Goal: Check status: Check status

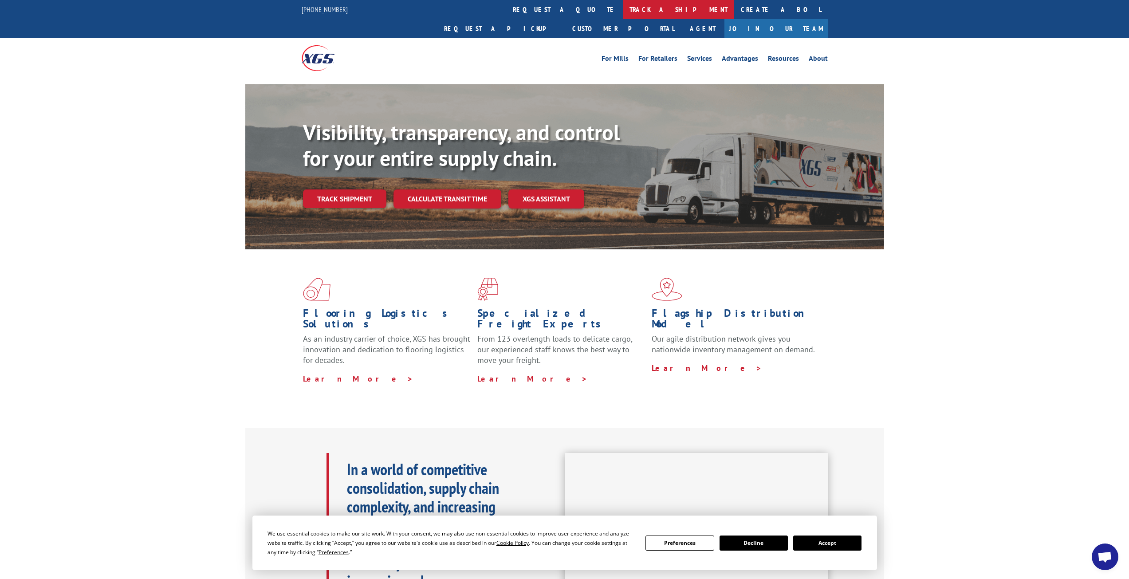
click at [623, 15] on link "track a shipment" at bounding box center [678, 9] width 111 height 19
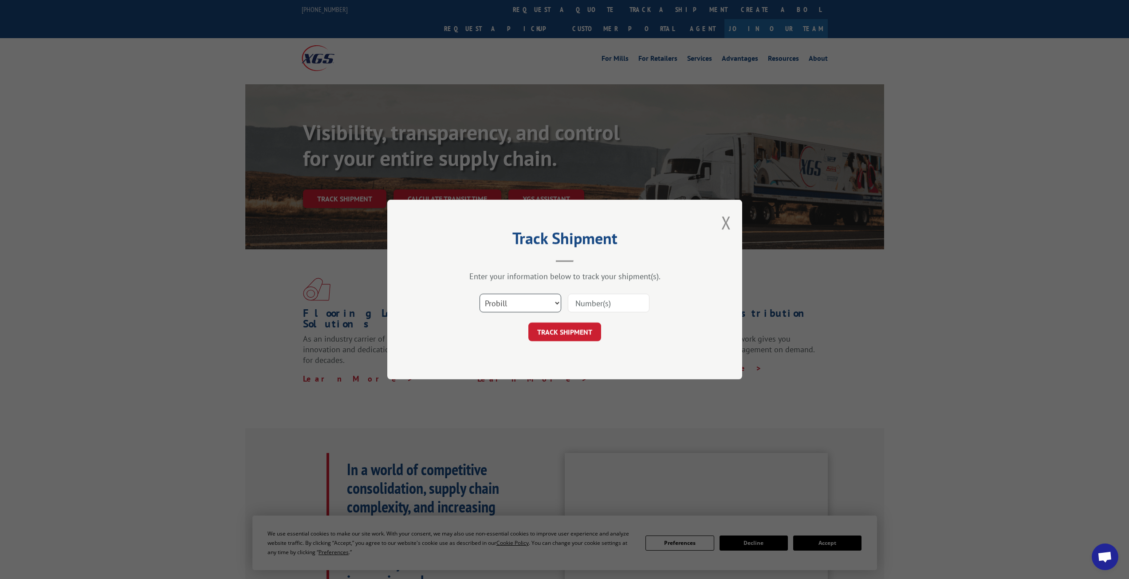
click at [548, 302] on select "Select category... Probill BOL PO" at bounding box center [520, 303] width 82 height 19
select select "bol"
click at [479, 294] on select "Select category... Probill BOL PO" at bounding box center [520, 303] width 82 height 19
click at [542, 301] on select "Select category... Probill BOL PO" at bounding box center [520, 303] width 82 height 19
select select
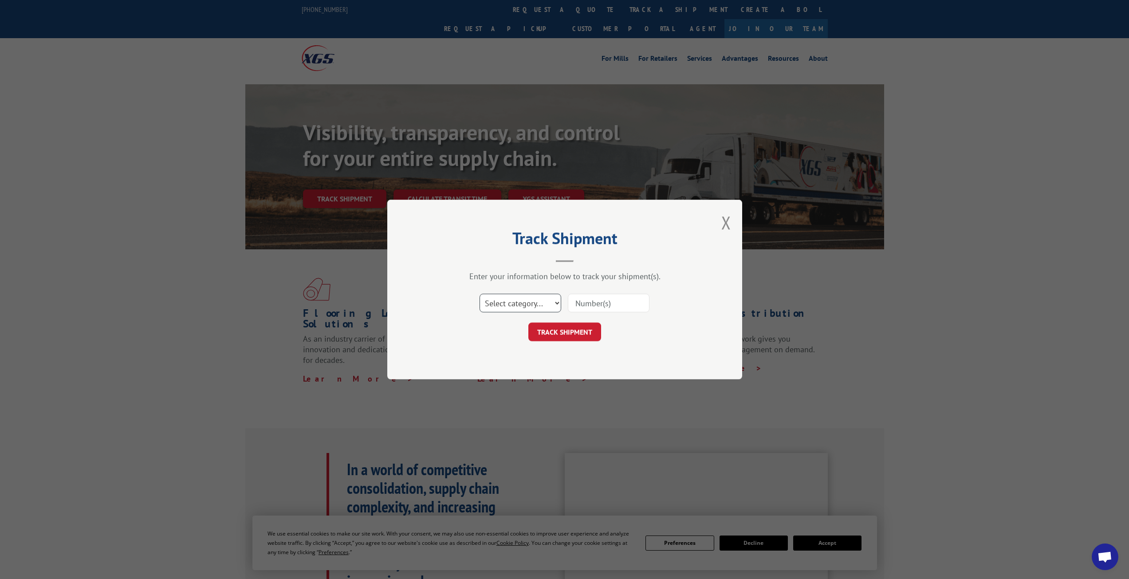
click at [479, 294] on select "Select category... Probill BOL PO" at bounding box center [520, 303] width 82 height 19
click at [606, 307] on input at bounding box center [609, 303] width 82 height 19
paste input "2850926"
type input "2850926"
click at [586, 334] on button "TRACK SHIPMENT" at bounding box center [564, 331] width 73 height 19
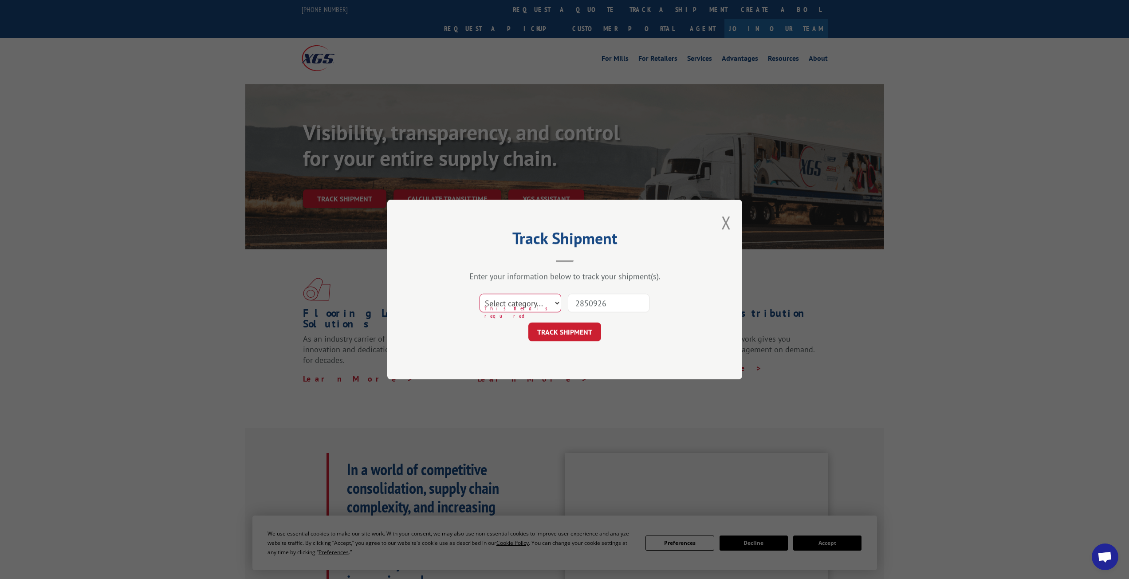
click at [545, 301] on select "Select category... Probill BOL PO" at bounding box center [520, 303] width 82 height 19
select select "probill"
click at [479, 294] on select "Select category... Probill BOL PO" at bounding box center [520, 303] width 82 height 19
click at [574, 327] on button "TRACK SHIPMENT" at bounding box center [564, 331] width 73 height 19
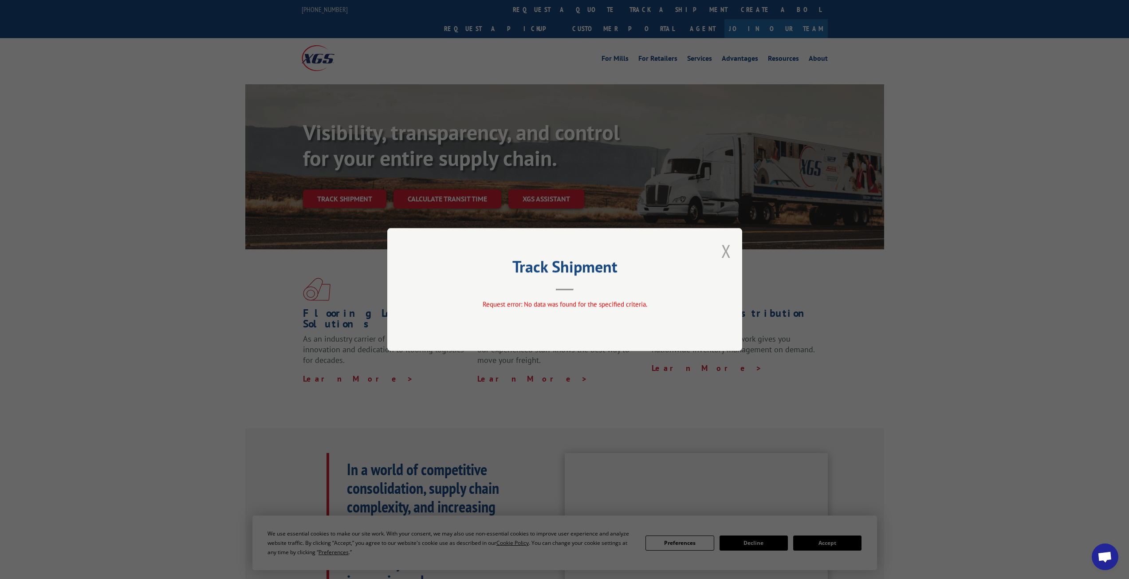
click at [728, 250] on button "Close modal" at bounding box center [726, 251] width 10 height 24
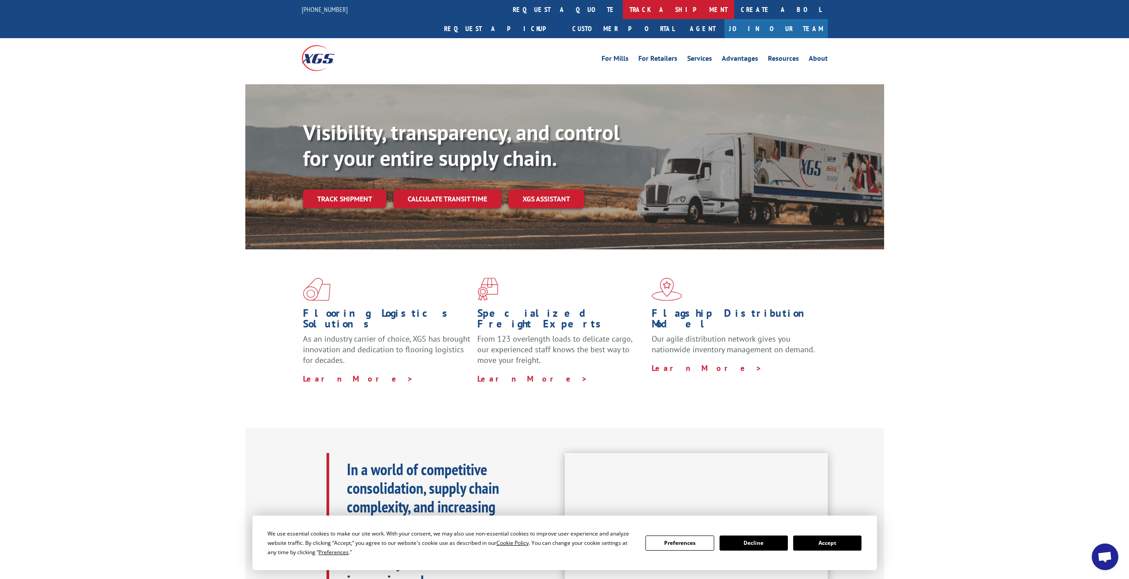
click at [623, 5] on link "track a shipment" at bounding box center [678, 9] width 111 height 19
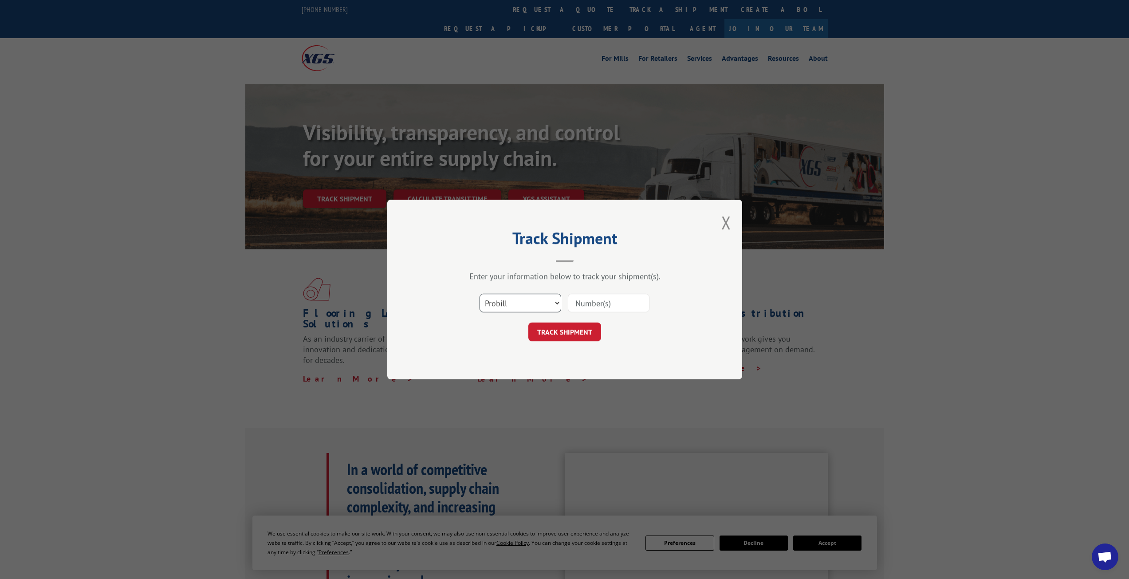
click at [545, 300] on select "Select category... Probill BOL PO" at bounding box center [520, 303] width 82 height 19
select select "bol"
click at [479, 294] on select "Select category... Probill BOL PO" at bounding box center [520, 303] width 82 height 19
drag, startPoint x: 570, startPoint y: 304, endPoint x: 575, endPoint y: 307, distance: 5.2
click at [571, 304] on input at bounding box center [609, 303] width 82 height 19
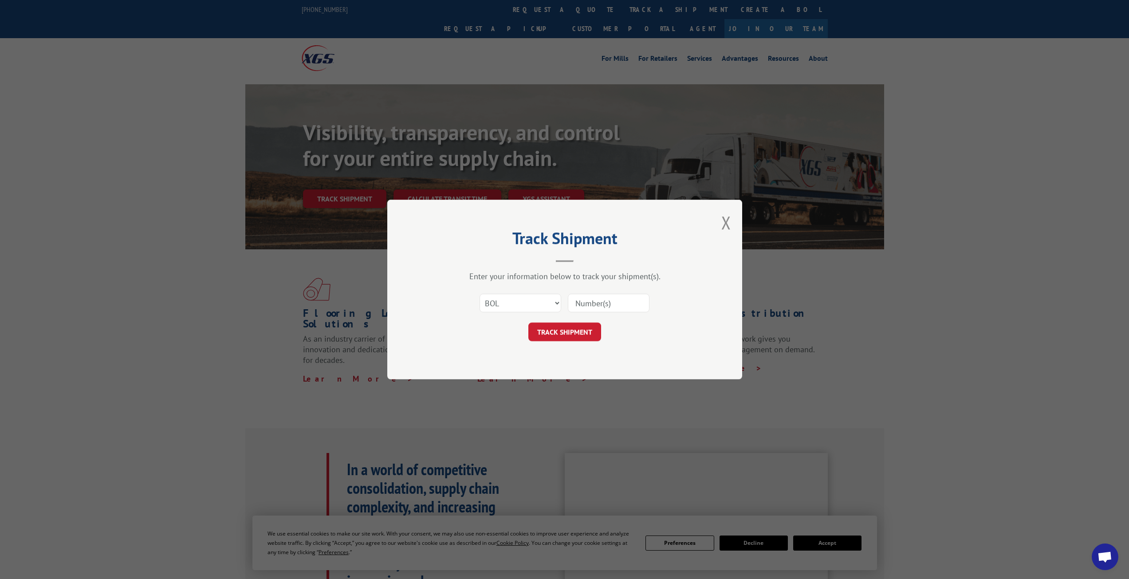
paste input "2850926"
type input "2850926"
click at [577, 329] on button "TRACK SHIPMENT" at bounding box center [564, 331] width 73 height 19
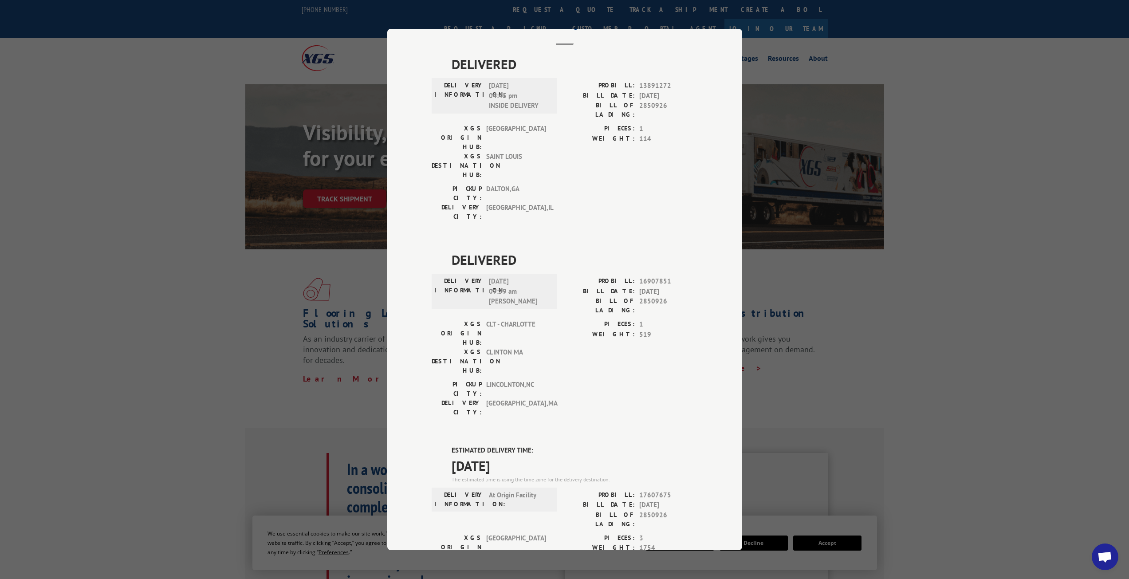
scroll to position [44, 0]
